Goal: Register for event/course

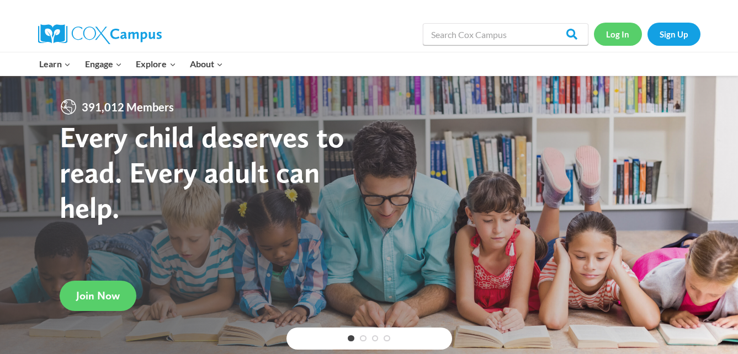
click at [618, 36] on link "Log In" at bounding box center [618, 34] width 48 height 23
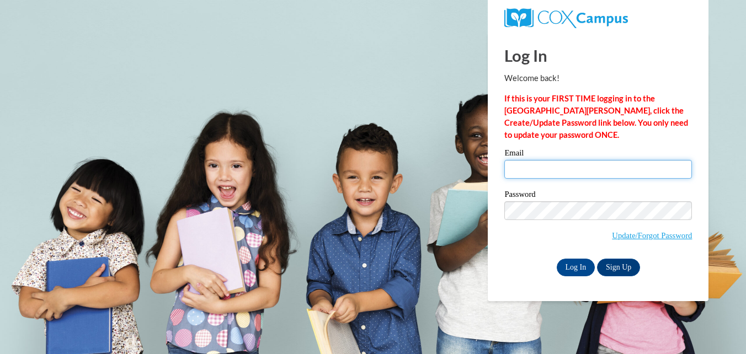
click at [580, 175] on input "Email" at bounding box center [599, 169] width 188 height 19
type input "jessi111083@gmail.com"
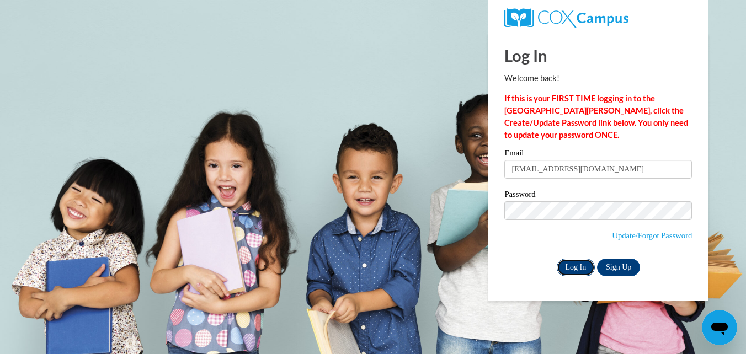
click at [566, 264] on input "Log In" at bounding box center [576, 268] width 39 height 18
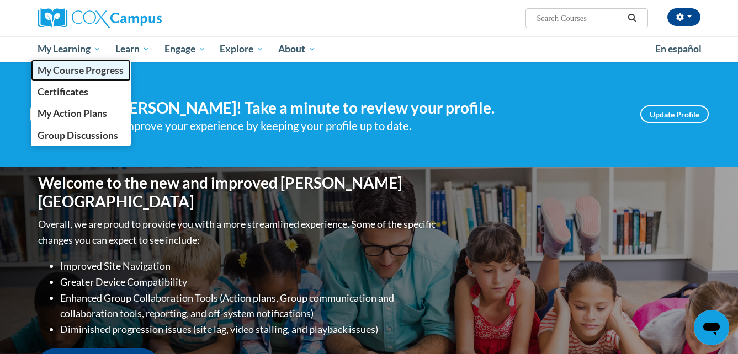
click at [81, 73] on span "My Course Progress" at bounding box center [81, 71] width 86 height 12
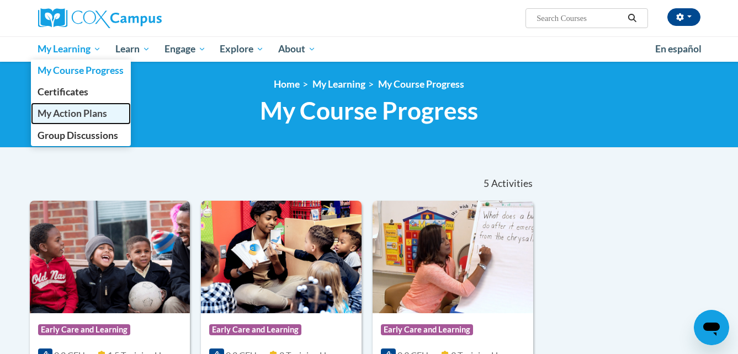
click at [82, 118] on span "My Action Plans" at bounding box center [73, 114] width 70 height 12
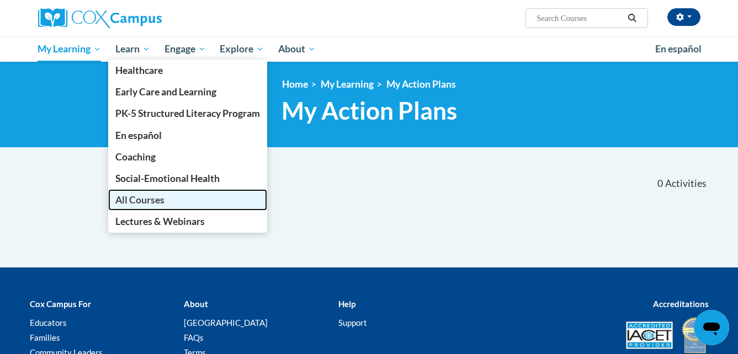
click at [164, 199] on span "All Courses" at bounding box center [139, 200] width 49 height 12
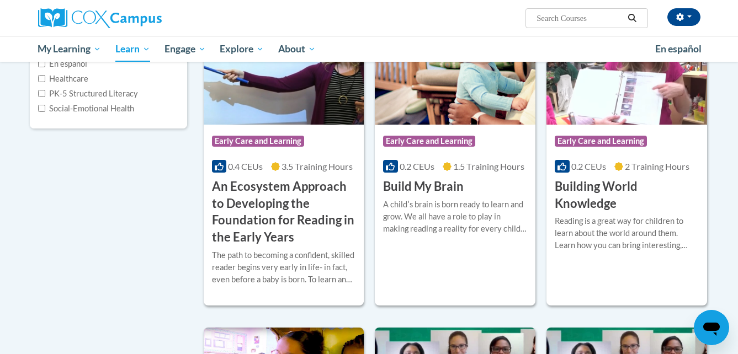
scroll to position [199, 0]
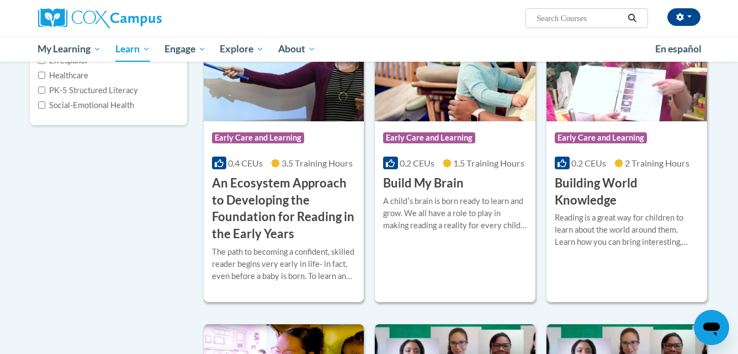
click at [221, 163] on icon at bounding box center [219, 163] width 9 height 9
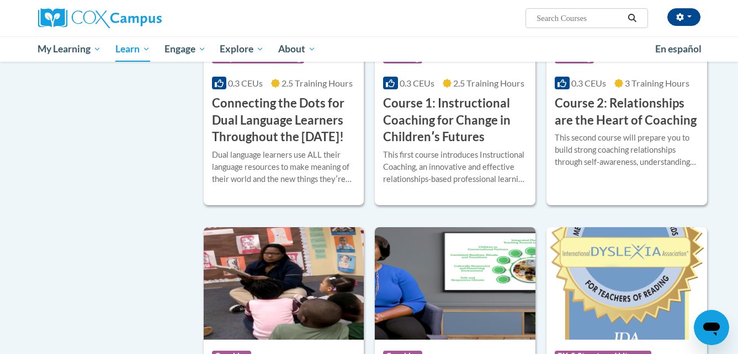
scroll to position [597, 0]
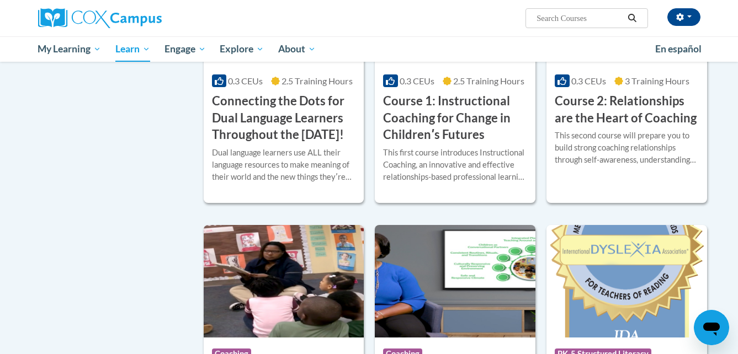
click at [680, 182] on div "More Info Enroll This second course will prepare you to build strong coaching r…" at bounding box center [627, 154] width 161 height 56
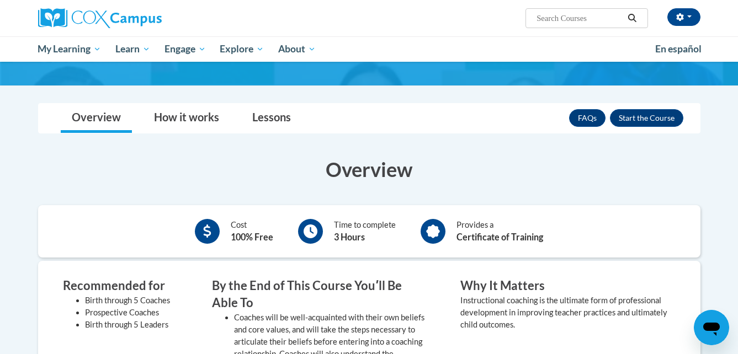
scroll to position [147, 0]
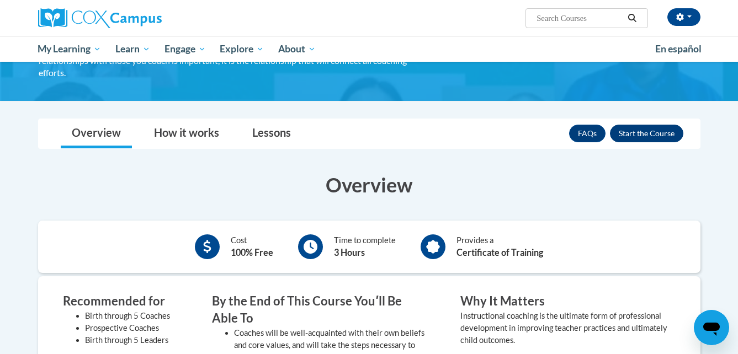
click at [666, 140] on button "Enroll" at bounding box center [646, 134] width 73 height 18
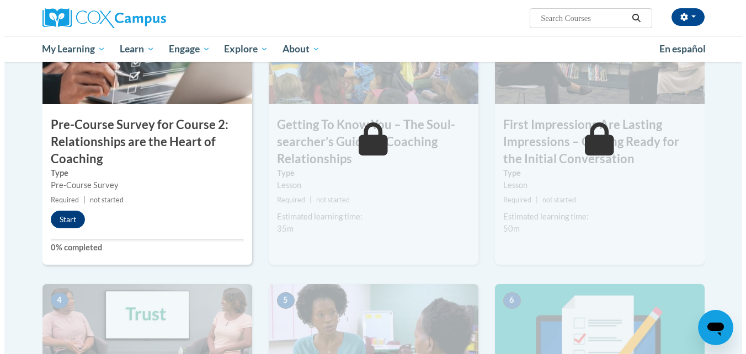
scroll to position [336, 0]
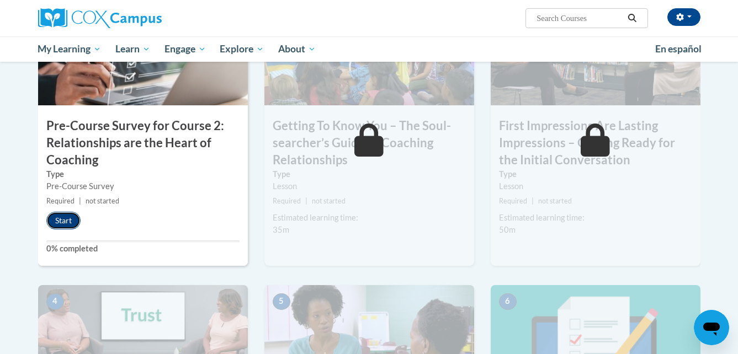
click at [73, 218] on button "Start" at bounding box center [63, 221] width 34 height 18
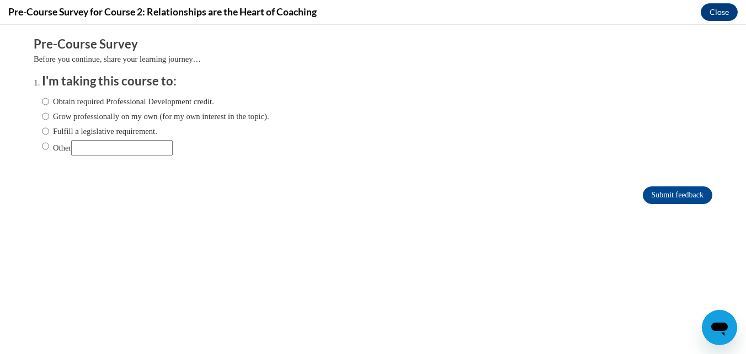
scroll to position [0, 0]
click at [62, 100] on label "Obtain required Professional Development credit." at bounding box center [128, 102] width 172 height 12
click at [49, 100] on input "Obtain required Professional Development credit." at bounding box center [45, 102] width 7 height 12
radio input "true"
click at [667, 190] on input "Submit feedback" at bounding box center [678, 196] width 70 height 18
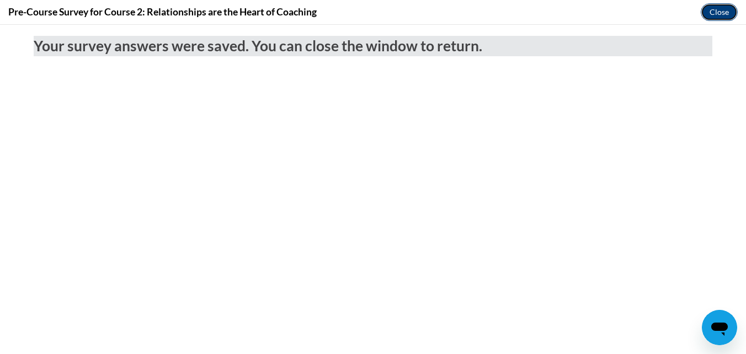
click at [720, 10] on button "Close" at bounding box center [719, 12] width 37 height 18
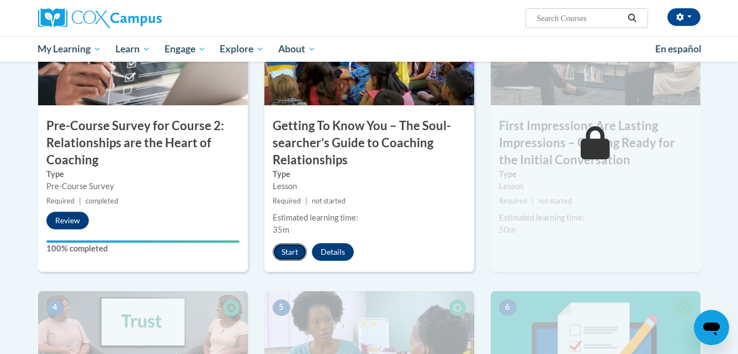
click at [296, 250] on button "Start" at bounding box center [290, 252] width 34 height 18
